Goal: Information Seeking & Learning: Learn about a topic

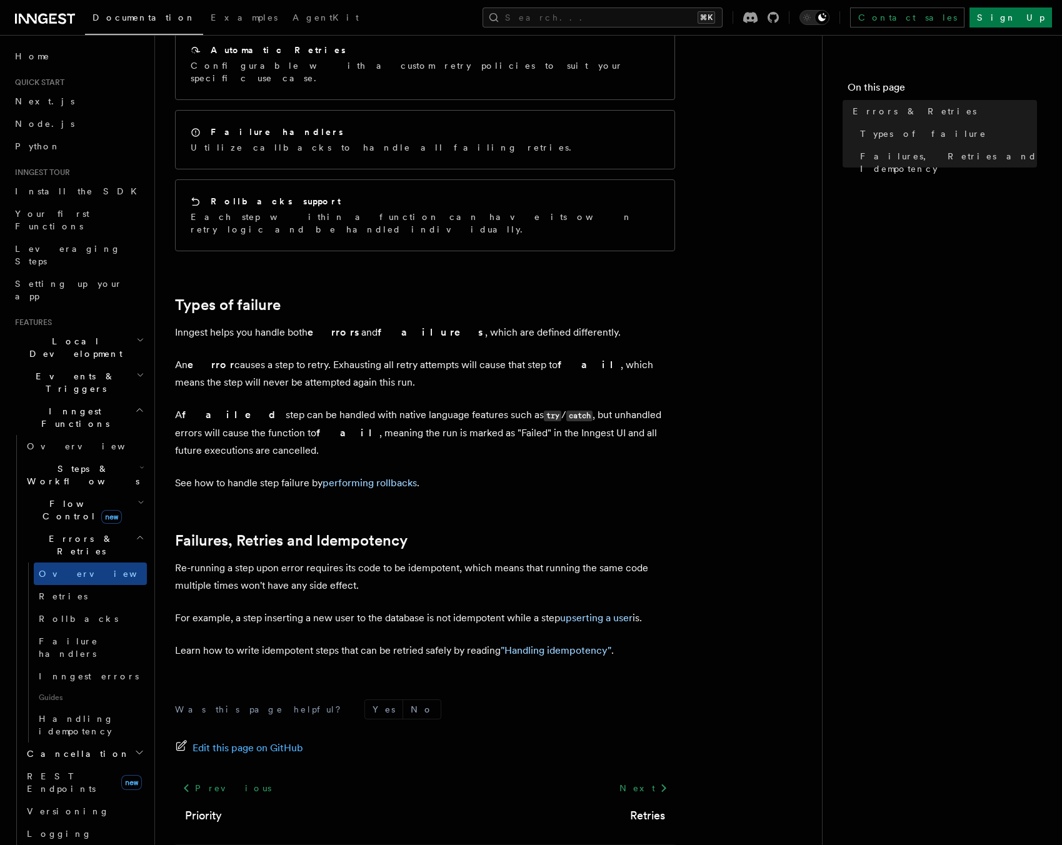
scroll to position [229, 0]
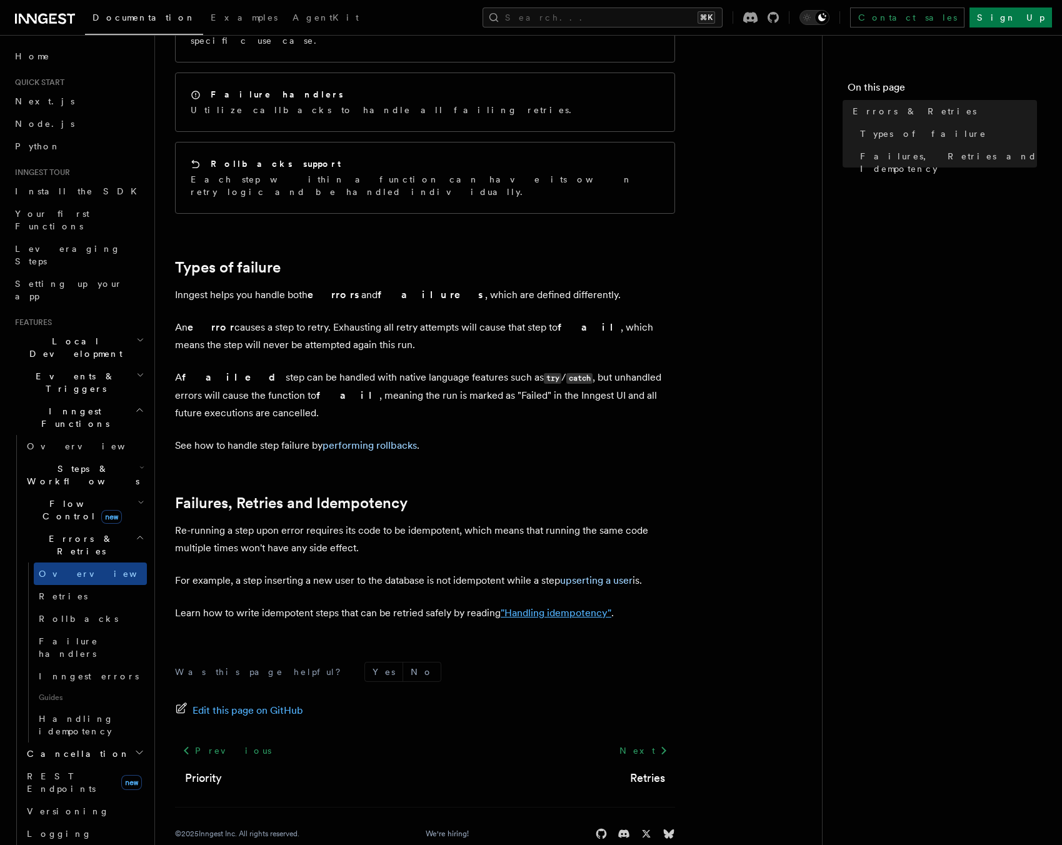
click at [553, 607] on link ""Handling idempotency"" at bounding box center [556, 613] width 111 height 12
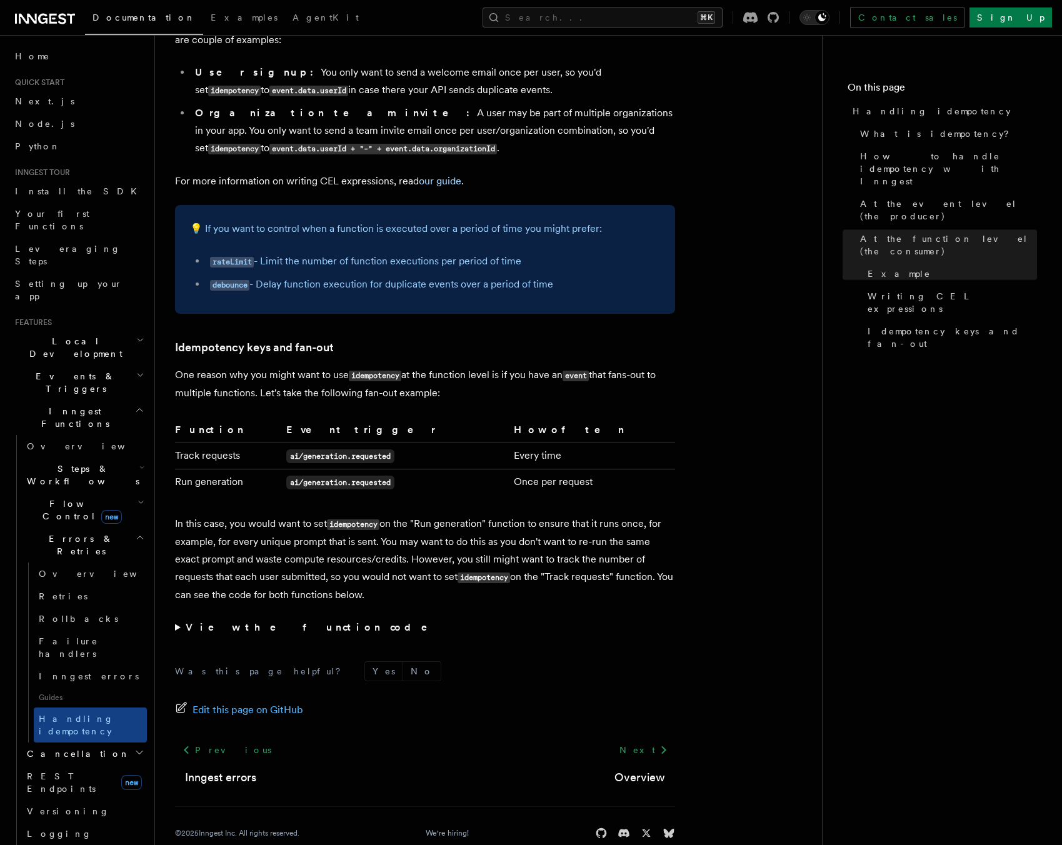
scroll to position [2176, 0]
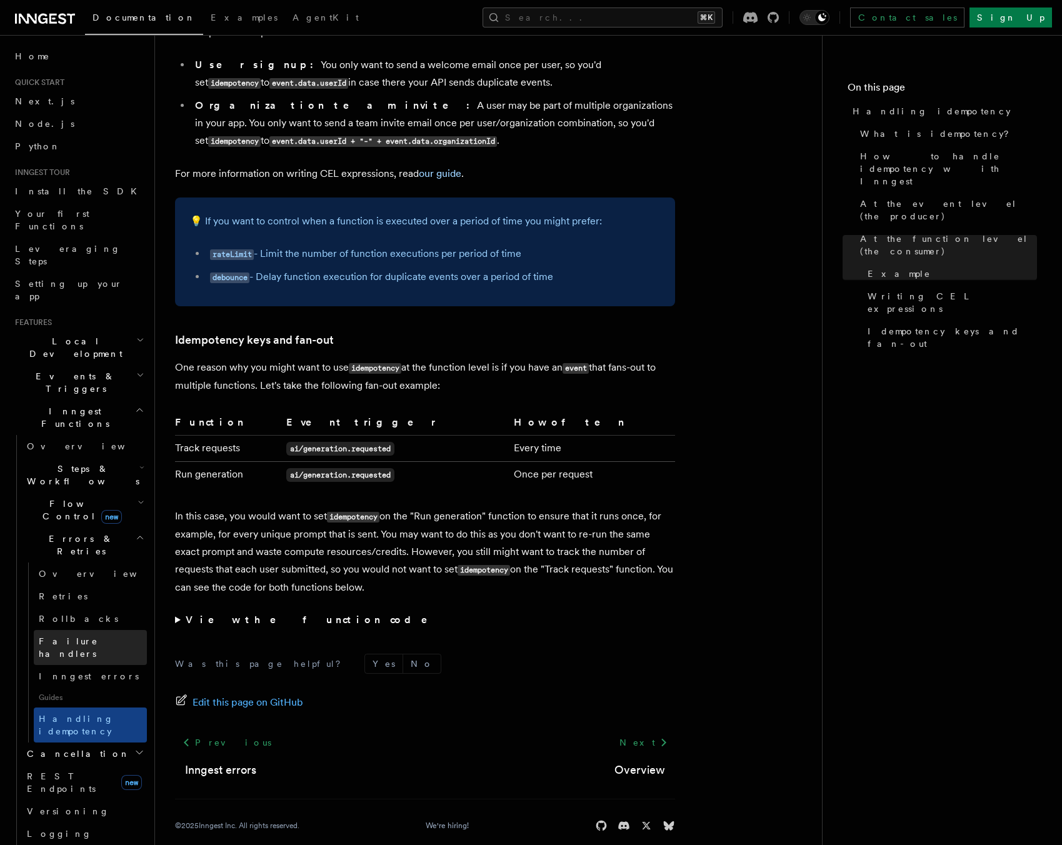
click at [83, 636] on span "Failure handlers" at bounding box center [68, 647] width 59 height 23
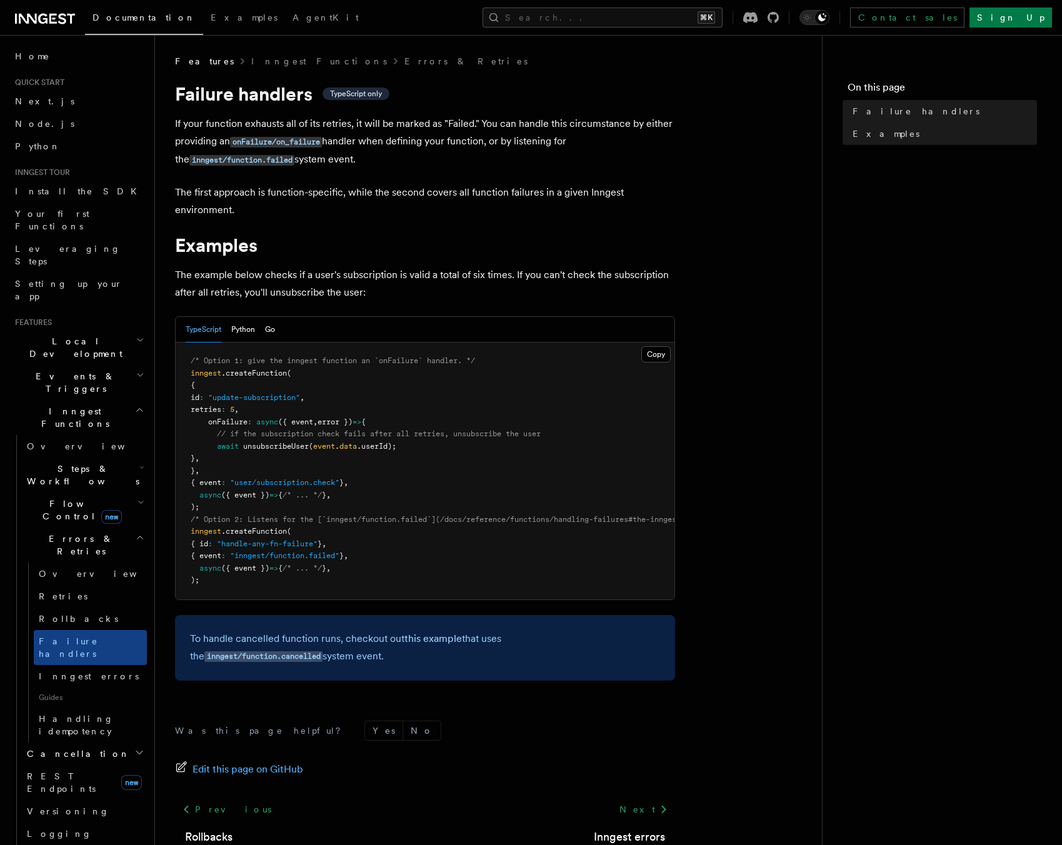
scroll to position [93, 0]
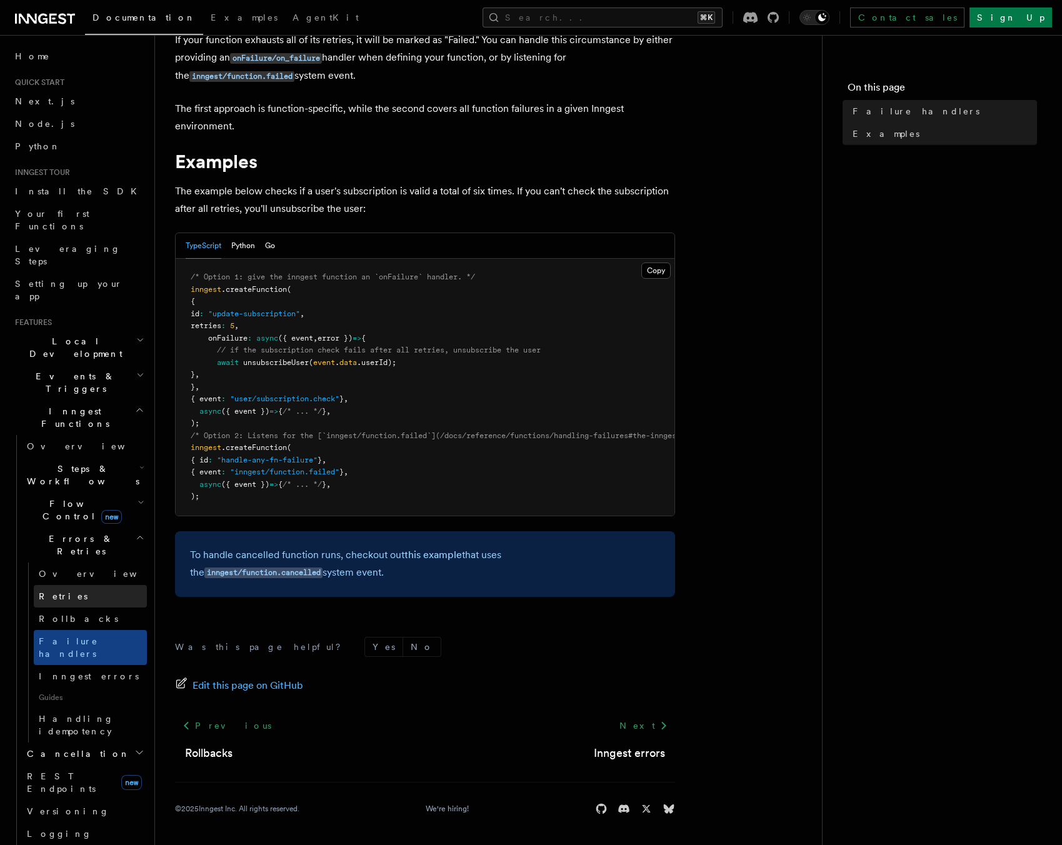
click at [53, 591] on span "Retries" at bounding box center [63, 596] width 49 height 10
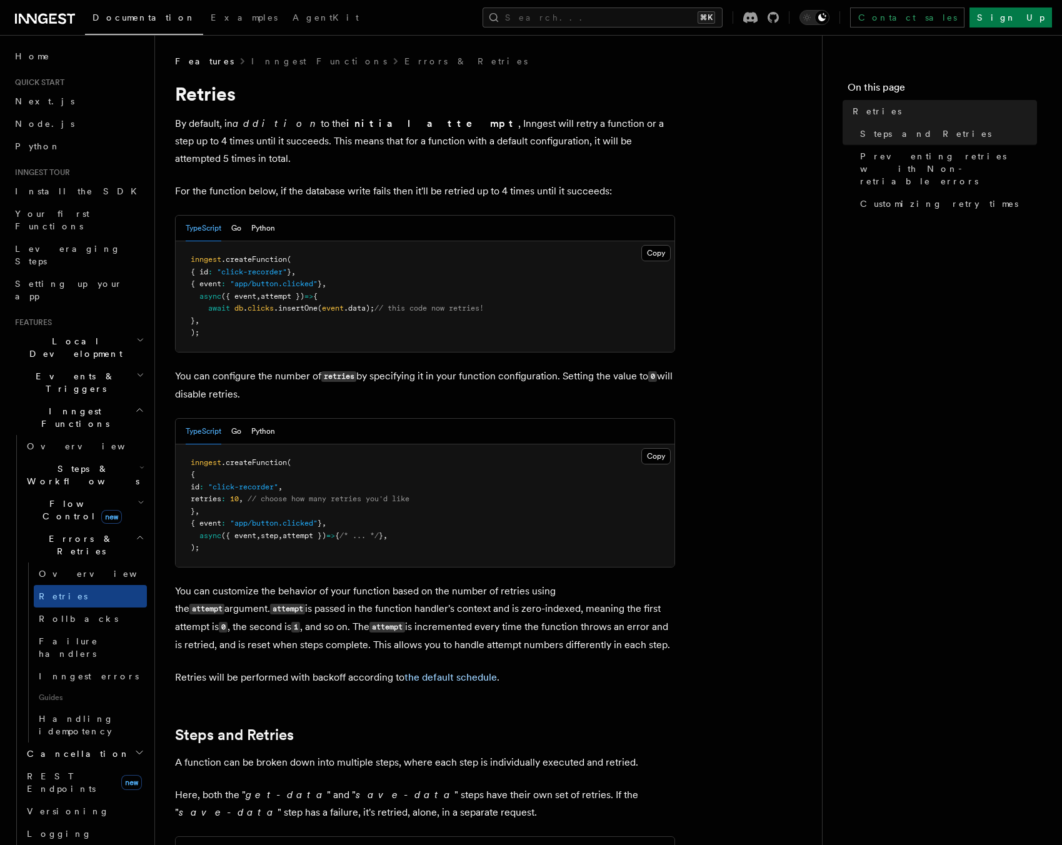
scroll to position [81, 0]
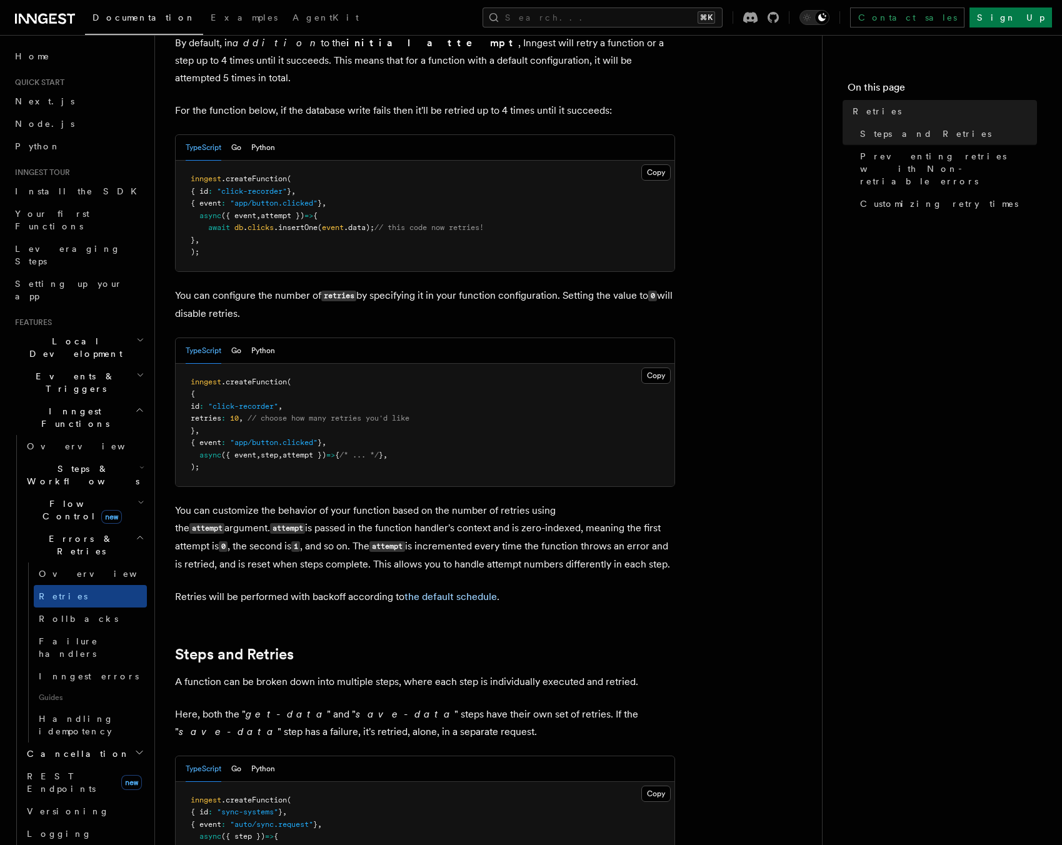
click at [58, 498] on span "Flow Control new" at bounding box center [80, 510] width 116 height 25
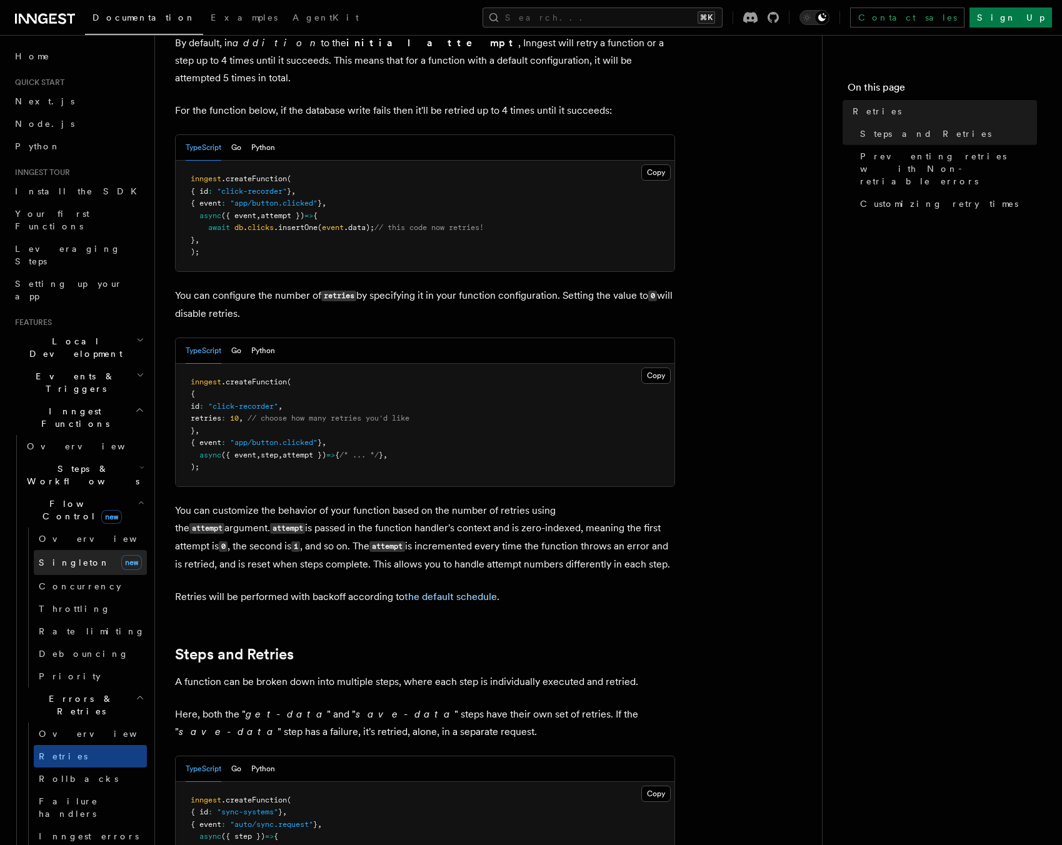
click at [50, 558] on span "Singleton" at bounding box center [74, 563] width 71 height 10
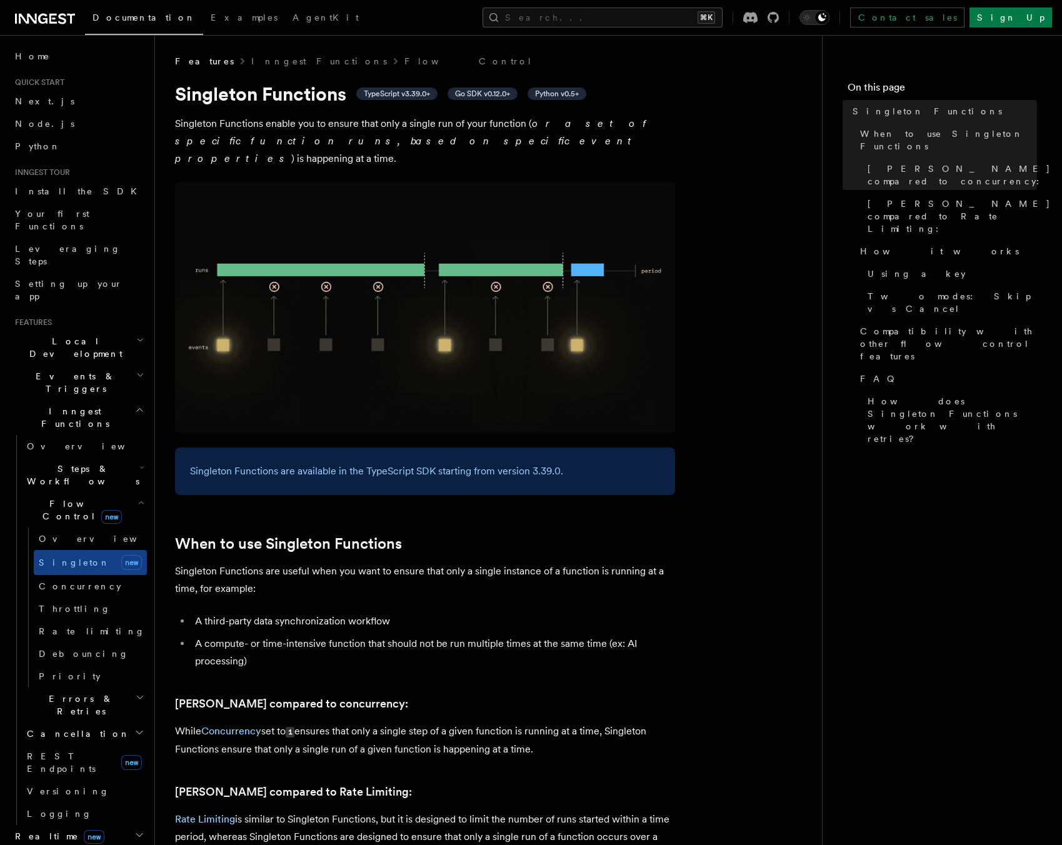
drag, startPoint x: 278, startPoint y: 116, endPoint x: 368, endPoint y: 134, distance: 91.7
click at [368, 134] on p "[PERSON_NAME] Functions enable you to ensure that only a single run of your fun…" at bounding box center [425, 141] width 500 height 53
drag, startPoint x: 421, startPoint y: 126, endPoint x: 494, endPoint y: 129, distance: 73.2
click at [494, 129] on p "[PERSON_NAME] Functions enable you to ensure that only a single run of your fun…" at bounding box center [425, 141] width 500 height 53
click at [100, 688] on h2 "Errors & Retries" at bounding box center [84, 705] width 125 height 35
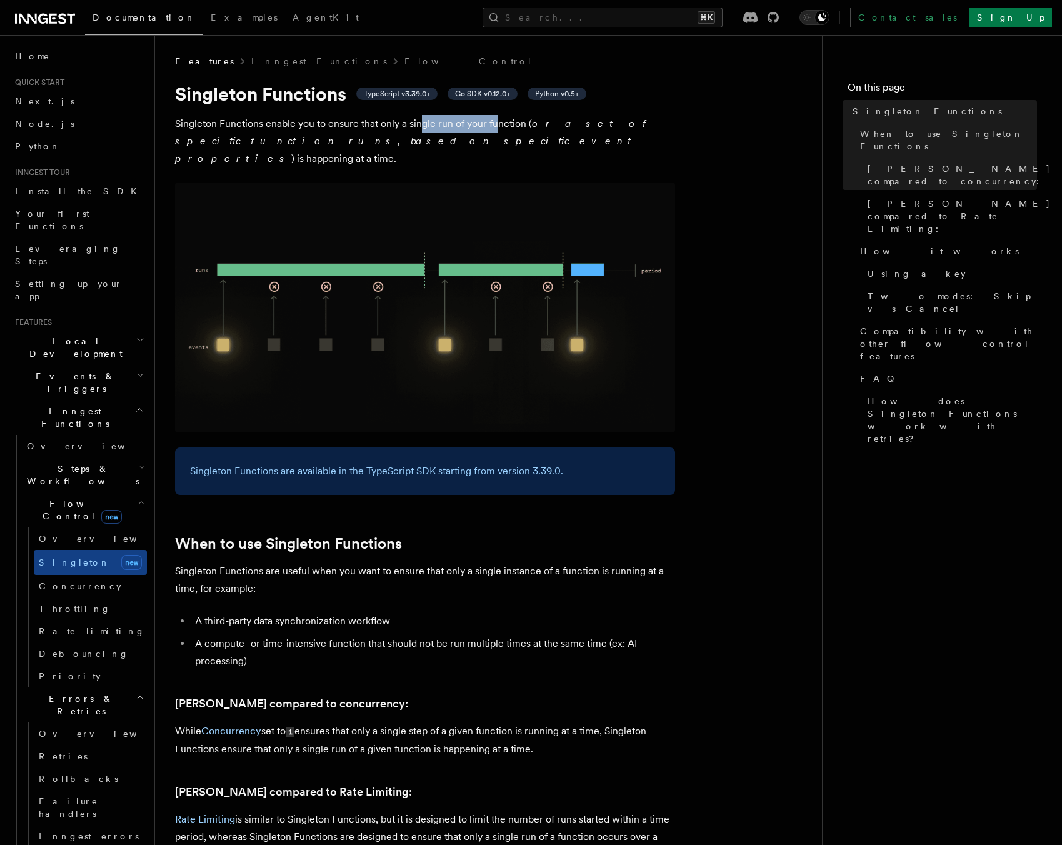
click at [57, 463] on span "Steps & Workflows" at bounding box center [81, 475] width 118 height 25
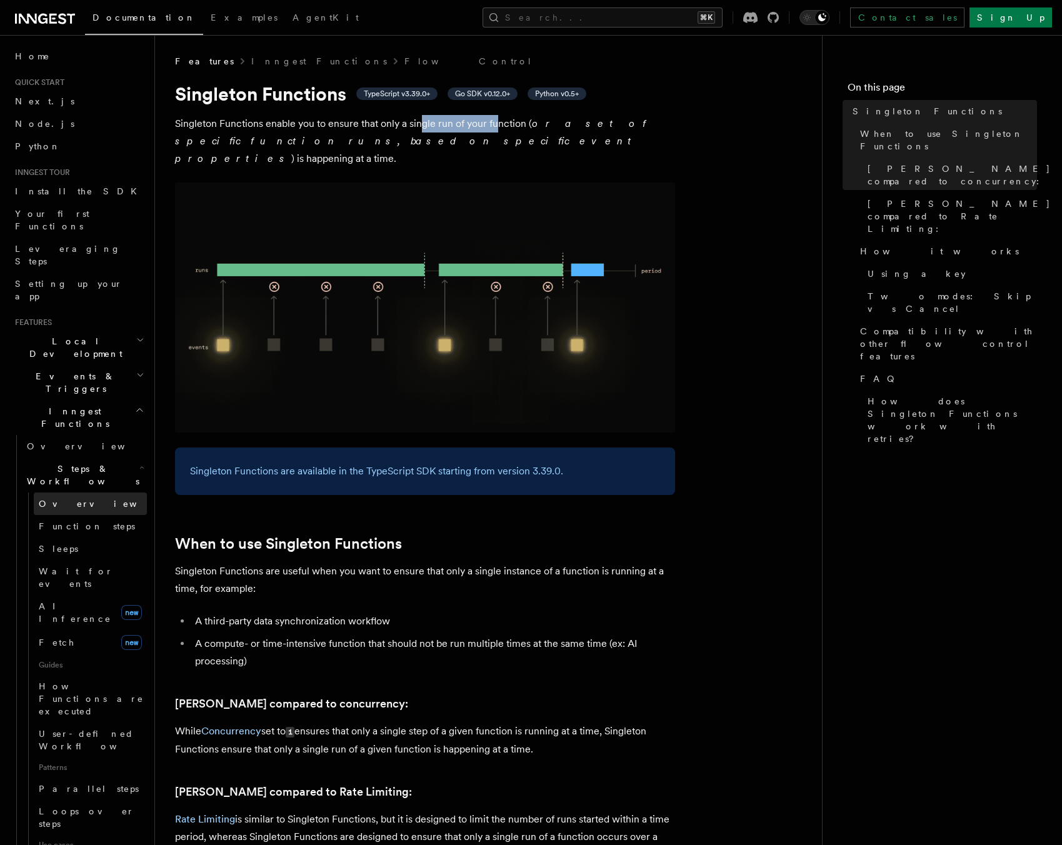
click at [98, 493] on link "Overview" at bounding box center [90, 504] width 113 height 23
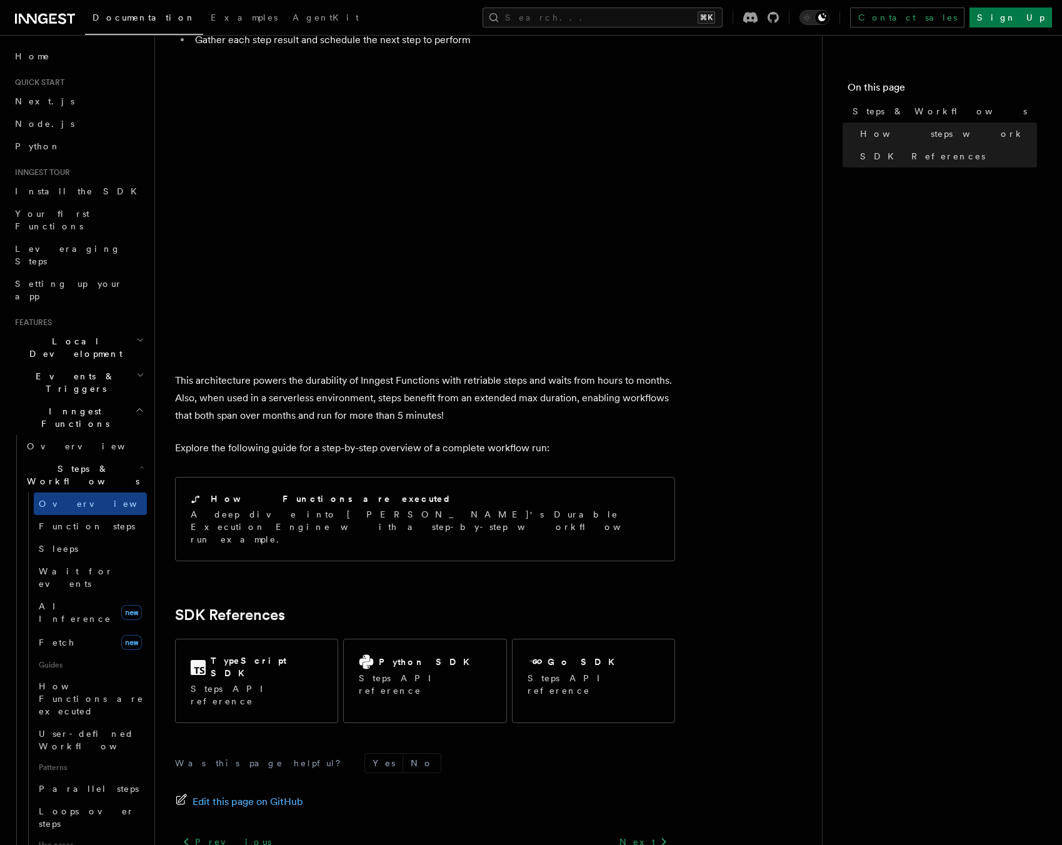
scroll to position [989, 0]
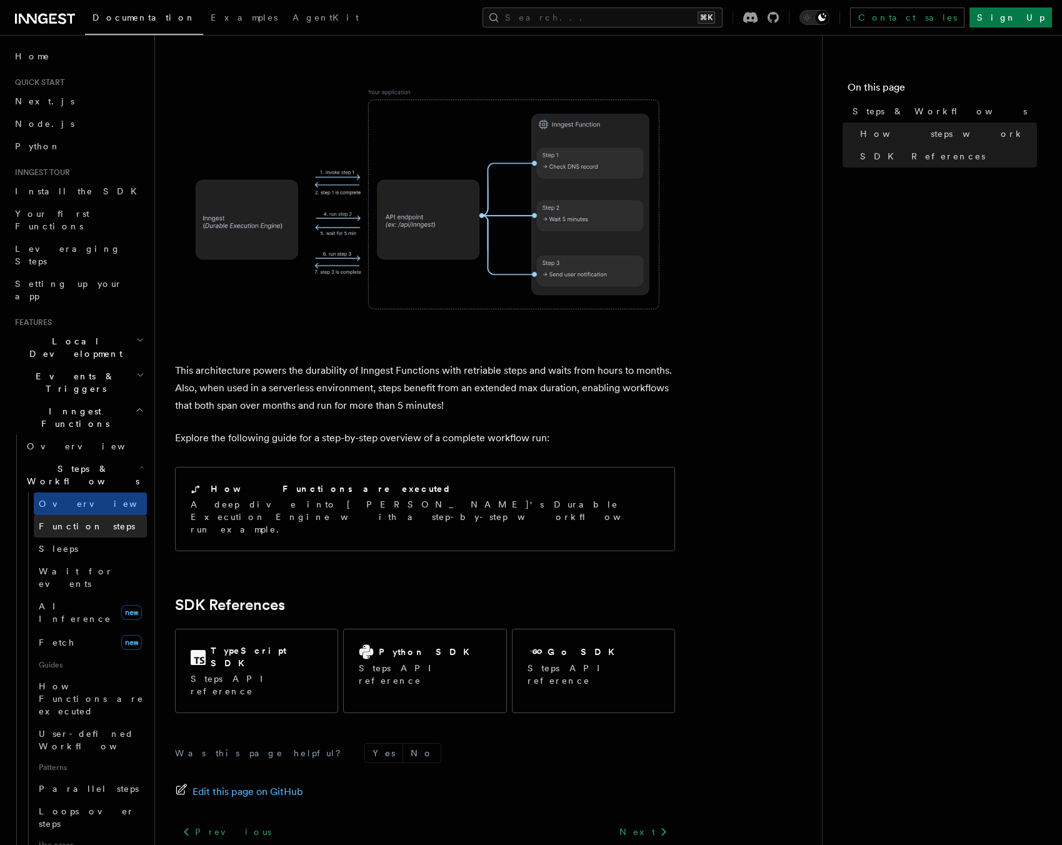
click at [77, 521] on span "Function steps" at bounding box center [87, 526] width 96 height 10
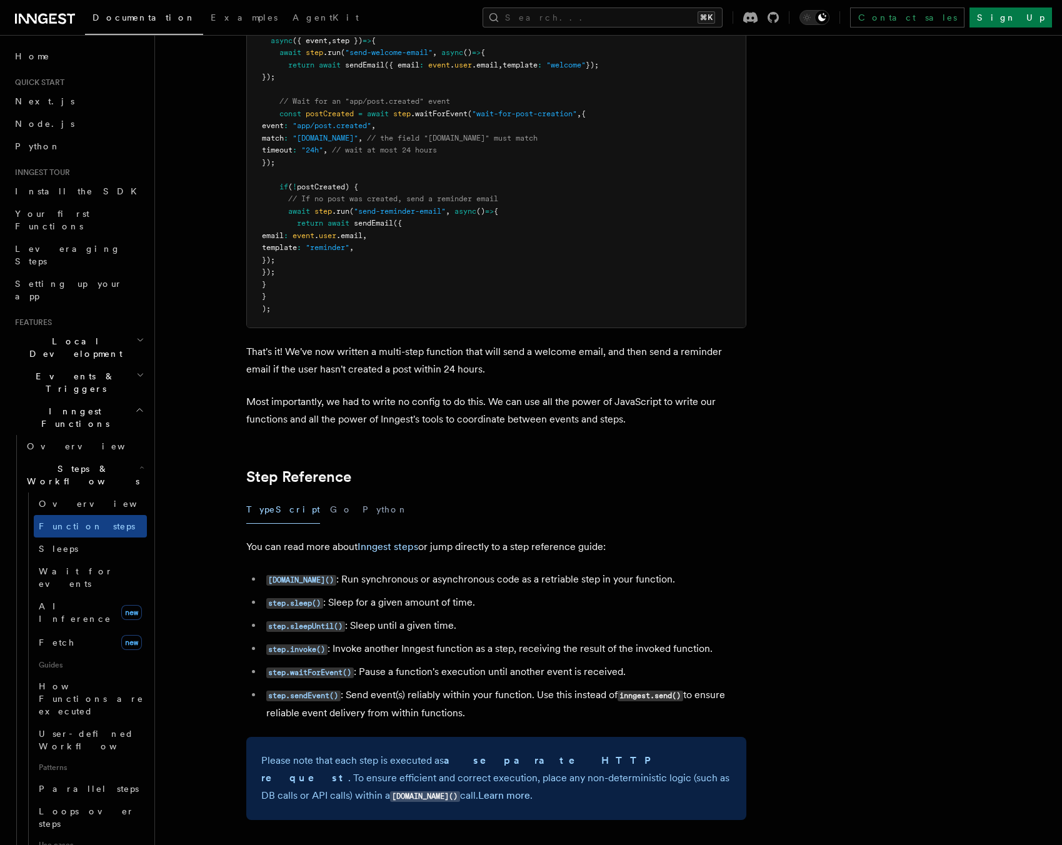
scroll to position [1807, 0]
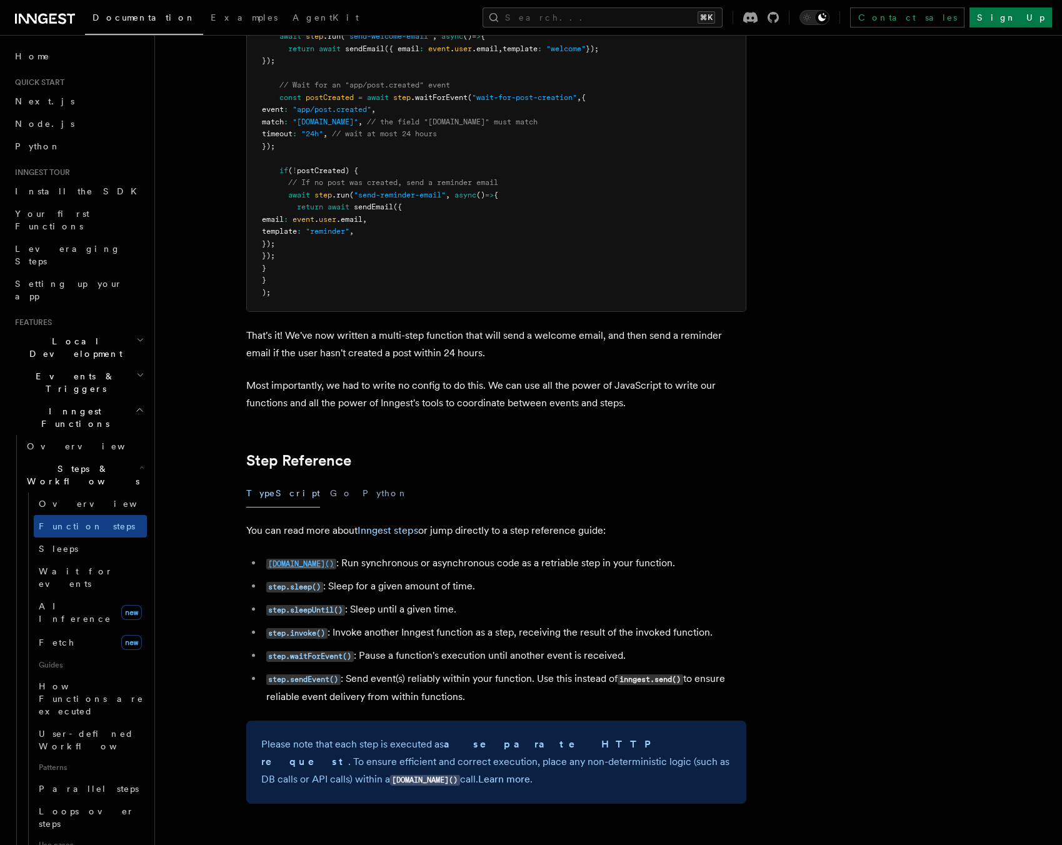
click at [291, 560] on code "[DOMAIN_NAME]()" at bounding box center [301, 564] width 70 height 11
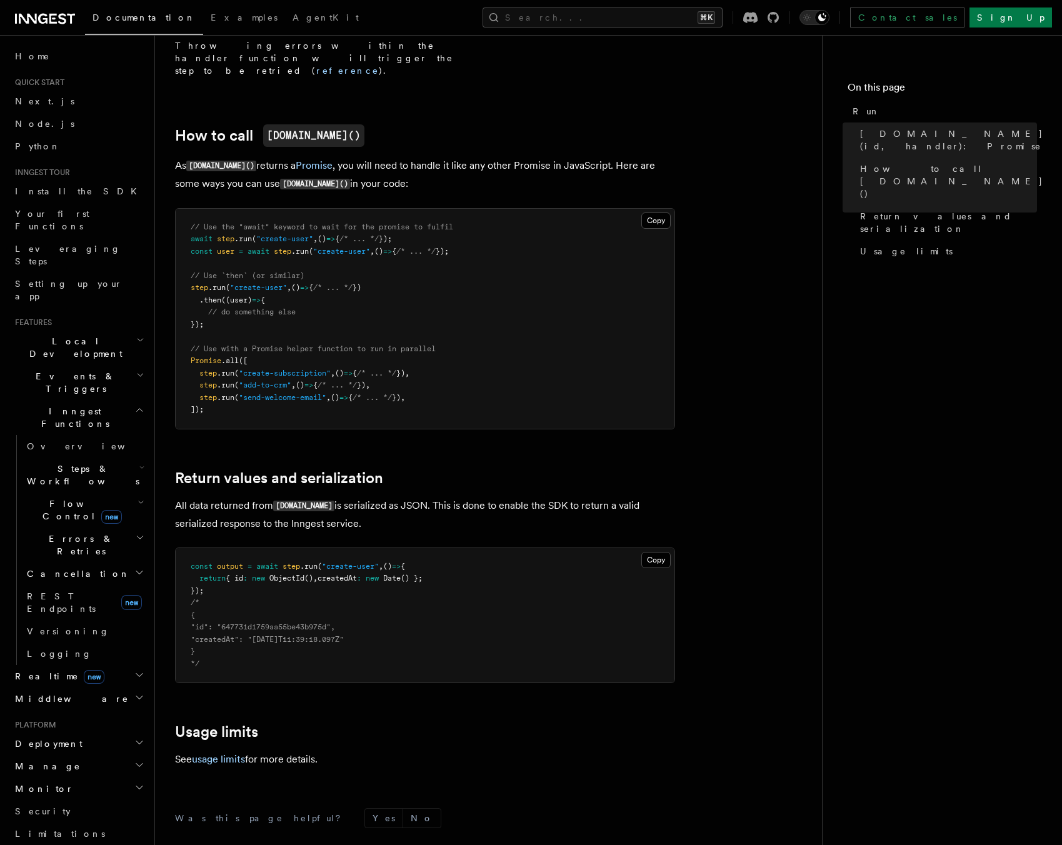
scroll to position [631, 0]
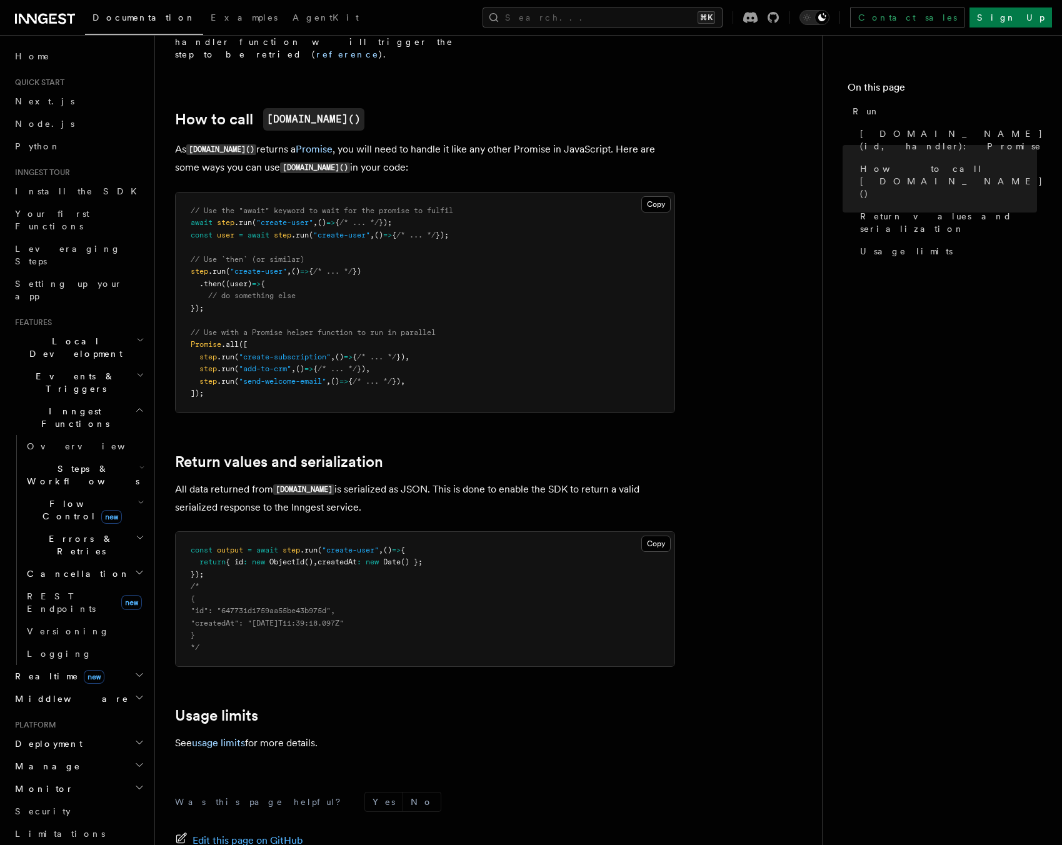
click at [99, 665] on h2 "Realtime new" at bounding box center [78, 676] width 137 height 23
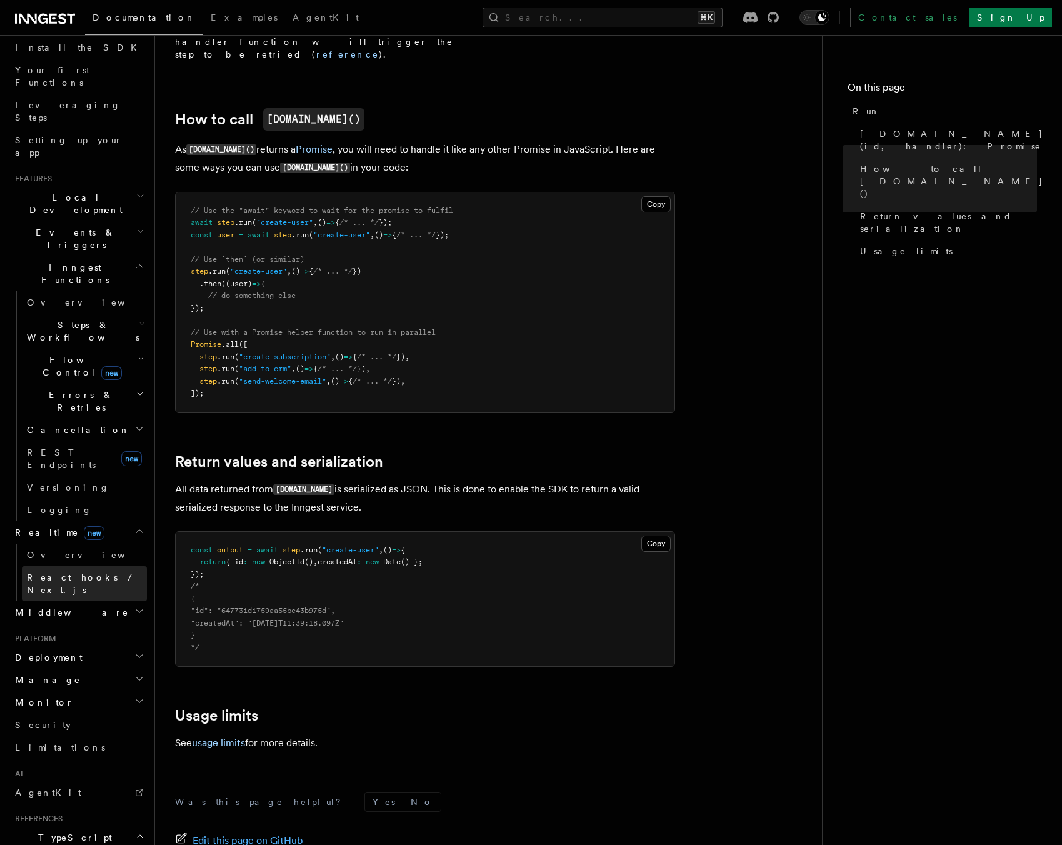
click at [88, 573] on span "React hooks / Next.js" at bounding box center [82, 584] width 111 height 23
